Goal: Entertainment & Leisure: Consume media (video, audio)

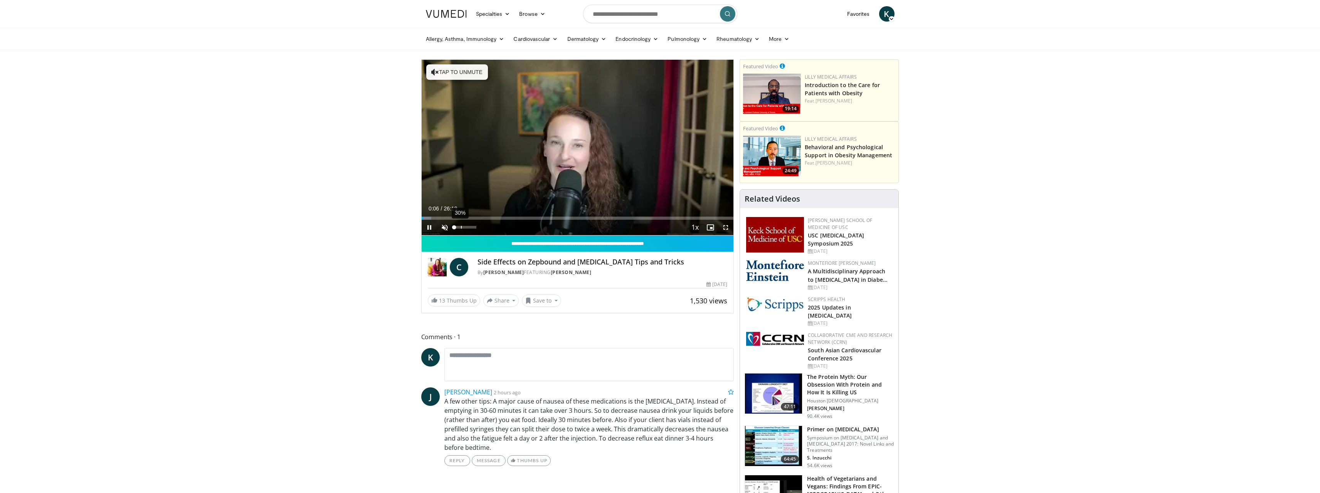
click at [463, 226] on div "30%" at bounding box center [465, 227] width 22 height 3
click at [460, 217] on div "Progress Bar" at bounding box center [460, 218] width 1 height 3
